Goal: Information Seeking & Learning: Learn about a topic

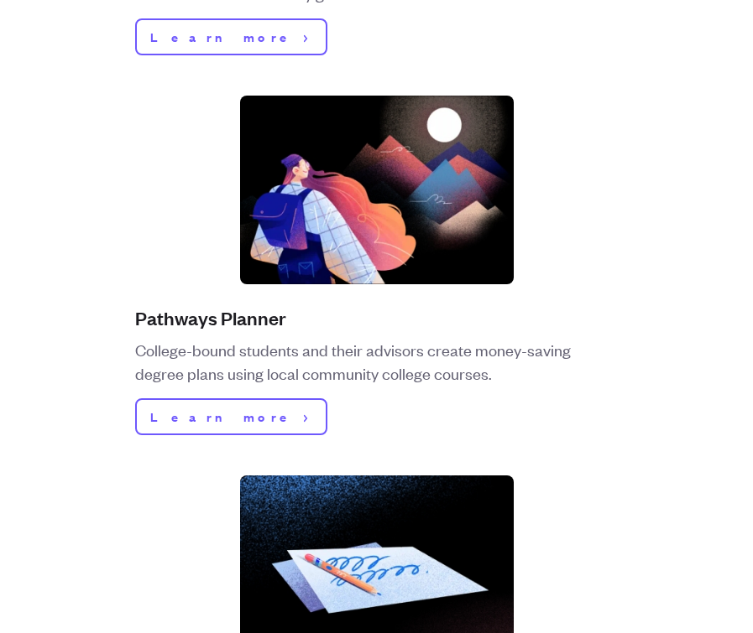
scroll to position [1175, 0]
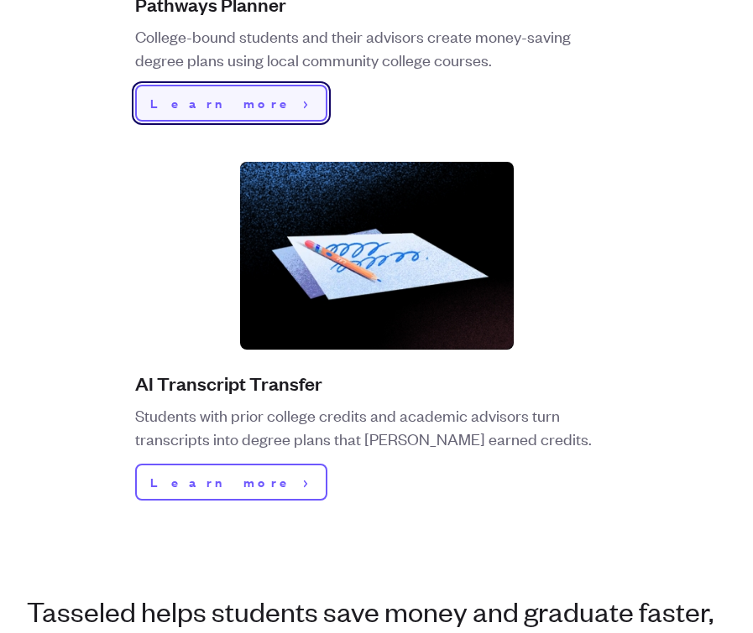
click at [229, 102] on link "Learn more" at bounding box center [231, 103] width 192 height 37
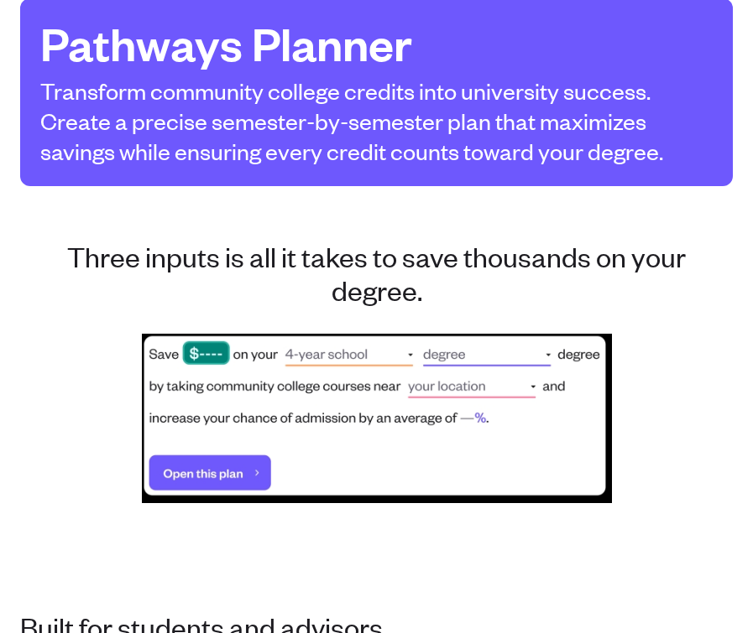
scroll to position [420, 0]
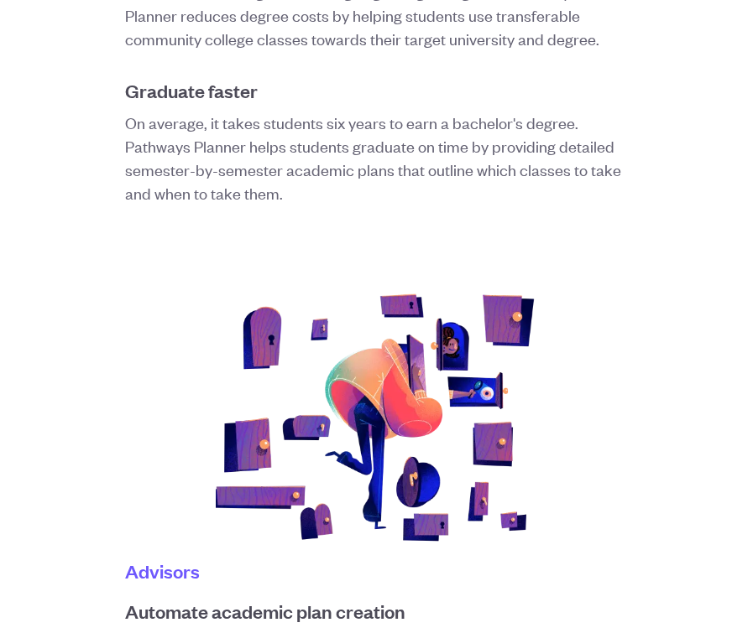
drag, startPoint x: 179, startPoint y: 341, endPoint x: 178, endPoint y: 330, distance: 10.9
drag, startPoint x: 178, startPoint y: 330, endPoint x: 129, endPoint y: 258, distance: 87.0
click at [129, 257] on div "Students Reduce the cost of a degree The exorbitant costs of higher education o…" at bounding box center [376, 221] width 712 height 1224
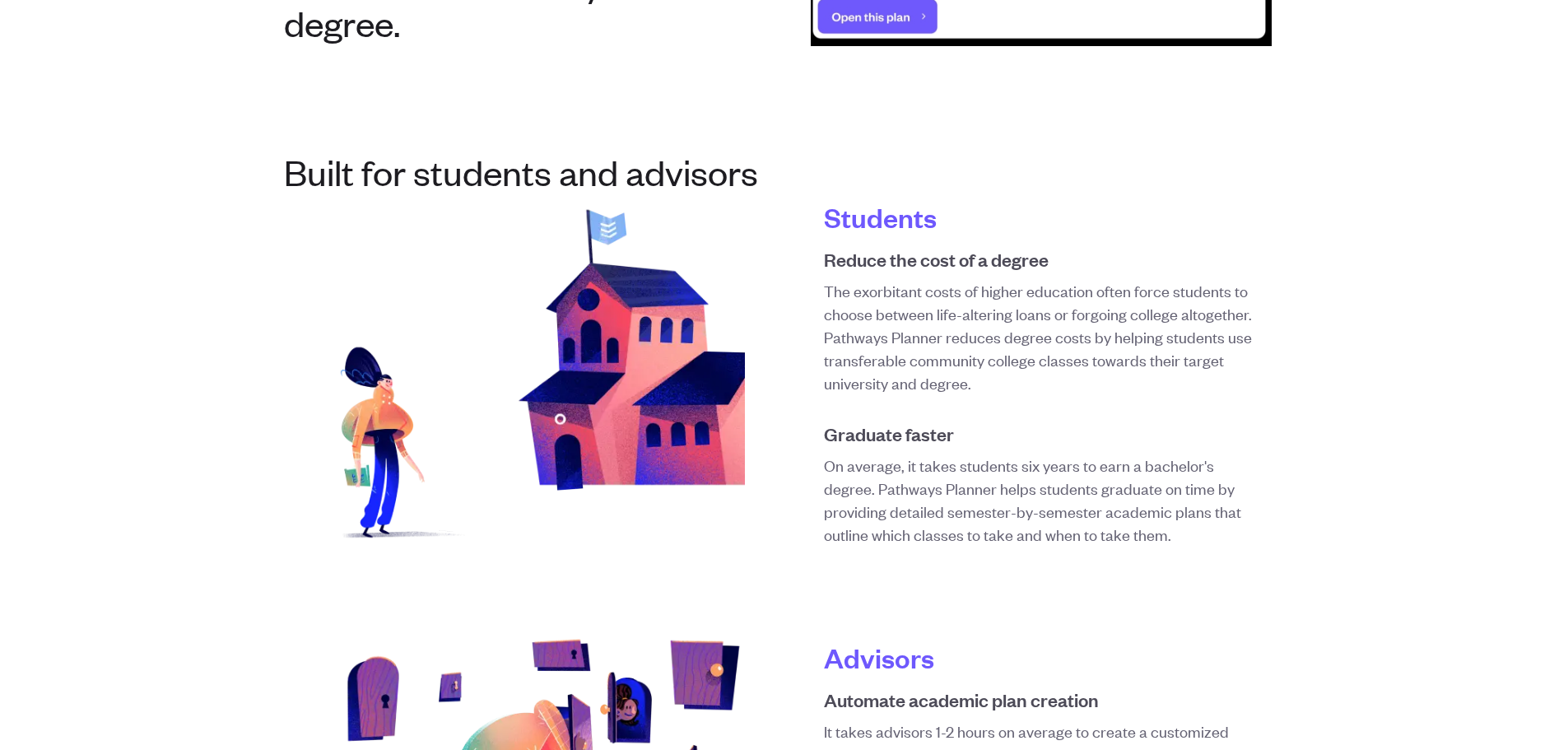
scroll to position [0, 0]
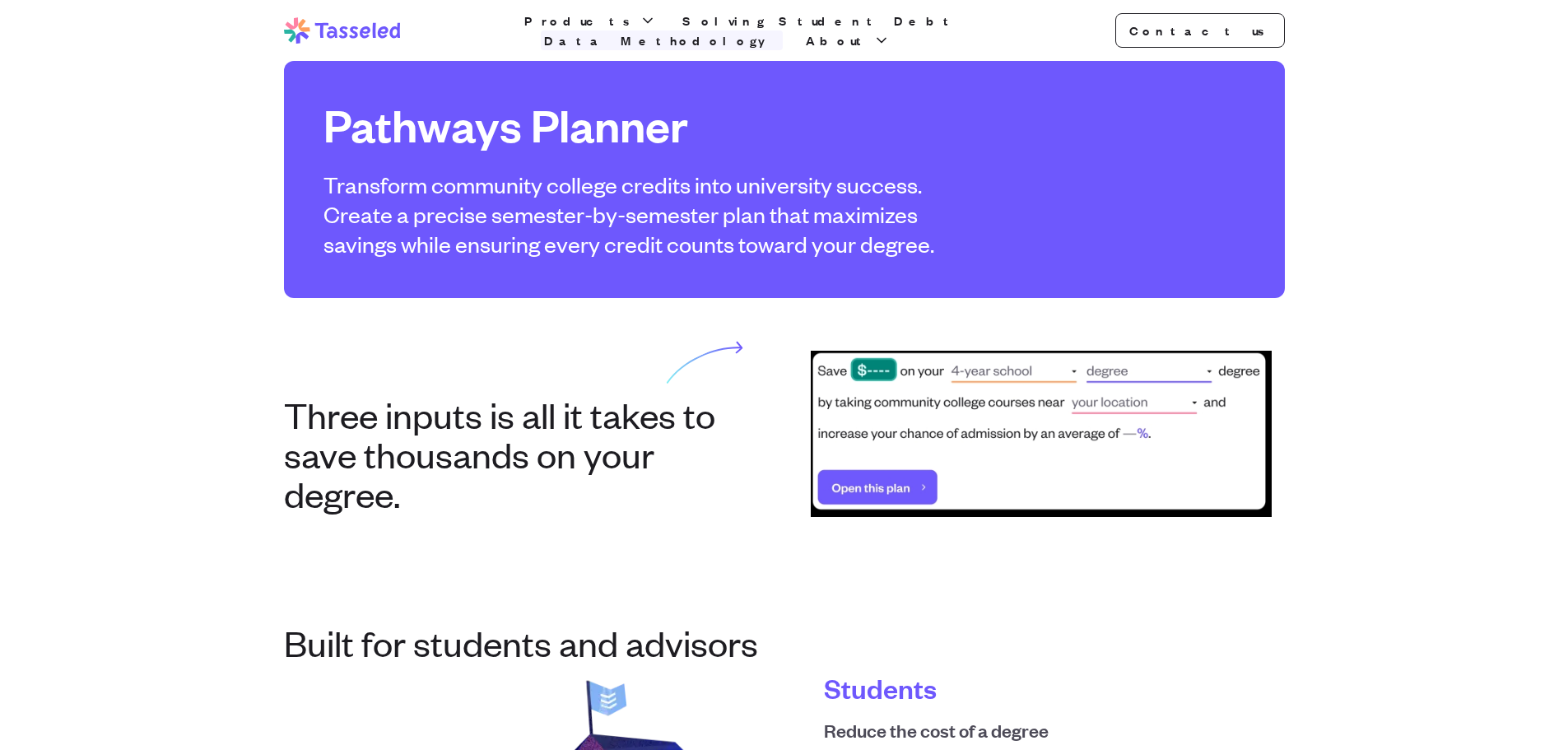
click at [783, 39] on link "Data Methodology" at bounding box center [661, 40] width 242 height 20
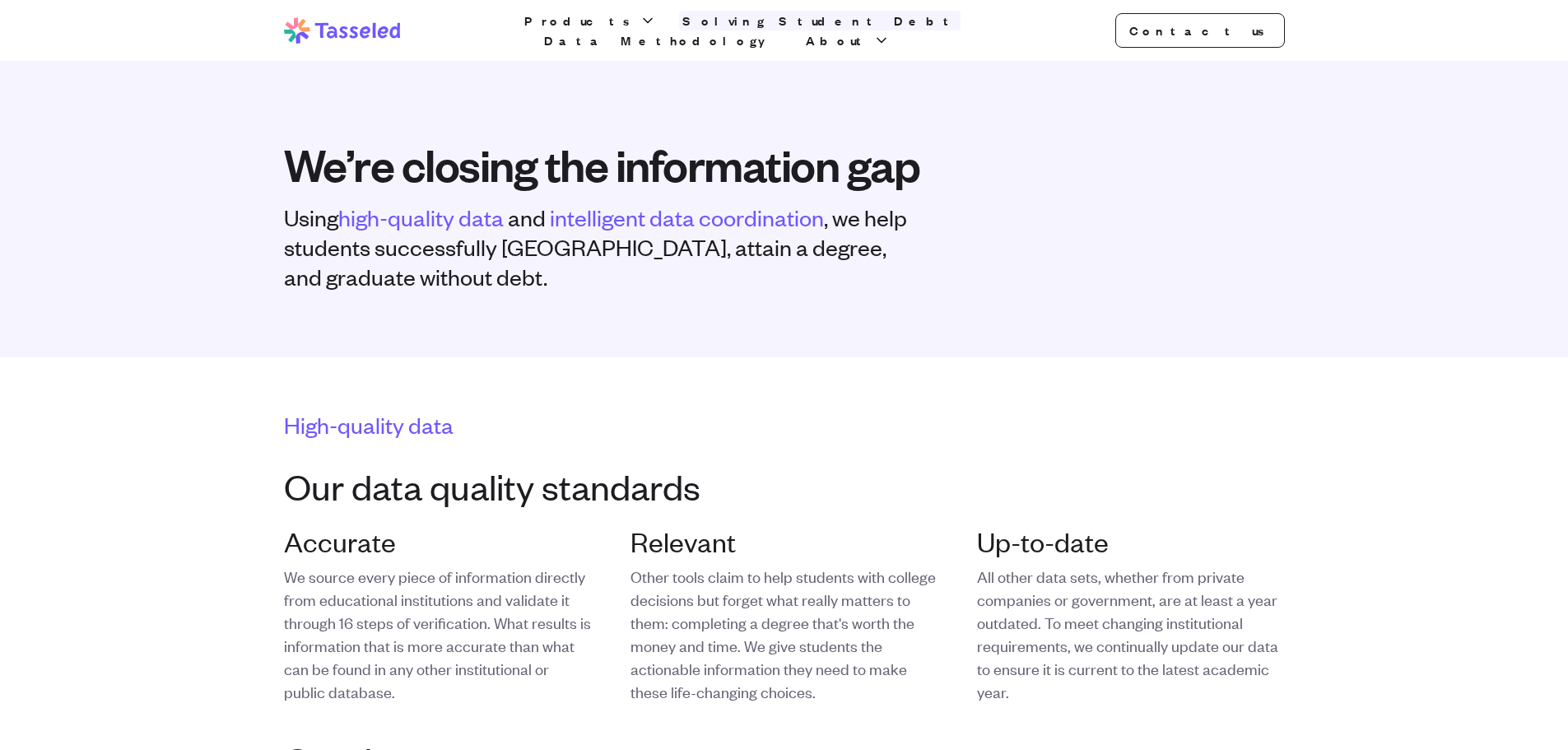
click at [775, 27] on link "Solving Student Debt" at bounding box center [819, 21] width 282 height 20
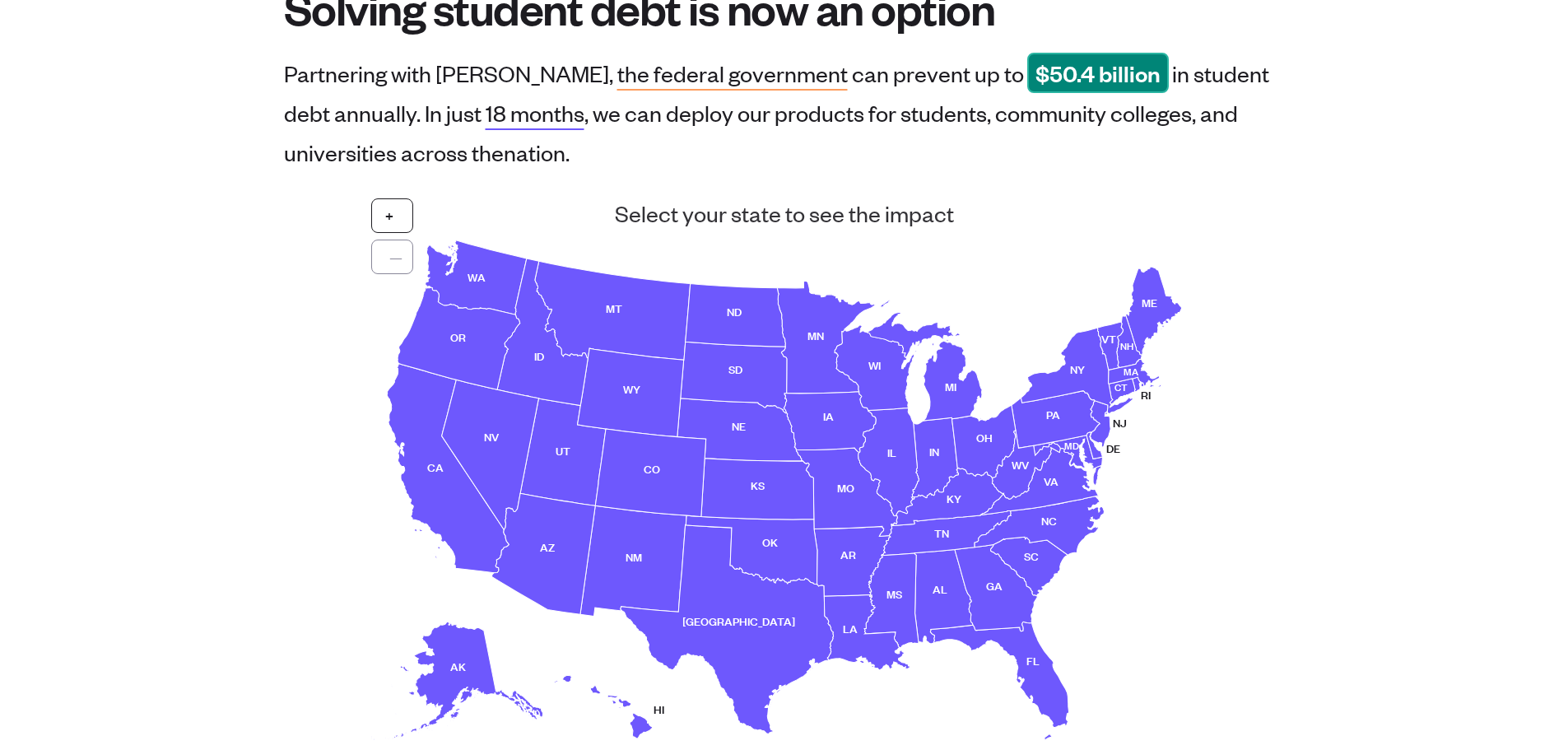
scroll to position [134, 0]
